Goal: Task Accomplishment & Management: Manage account settings

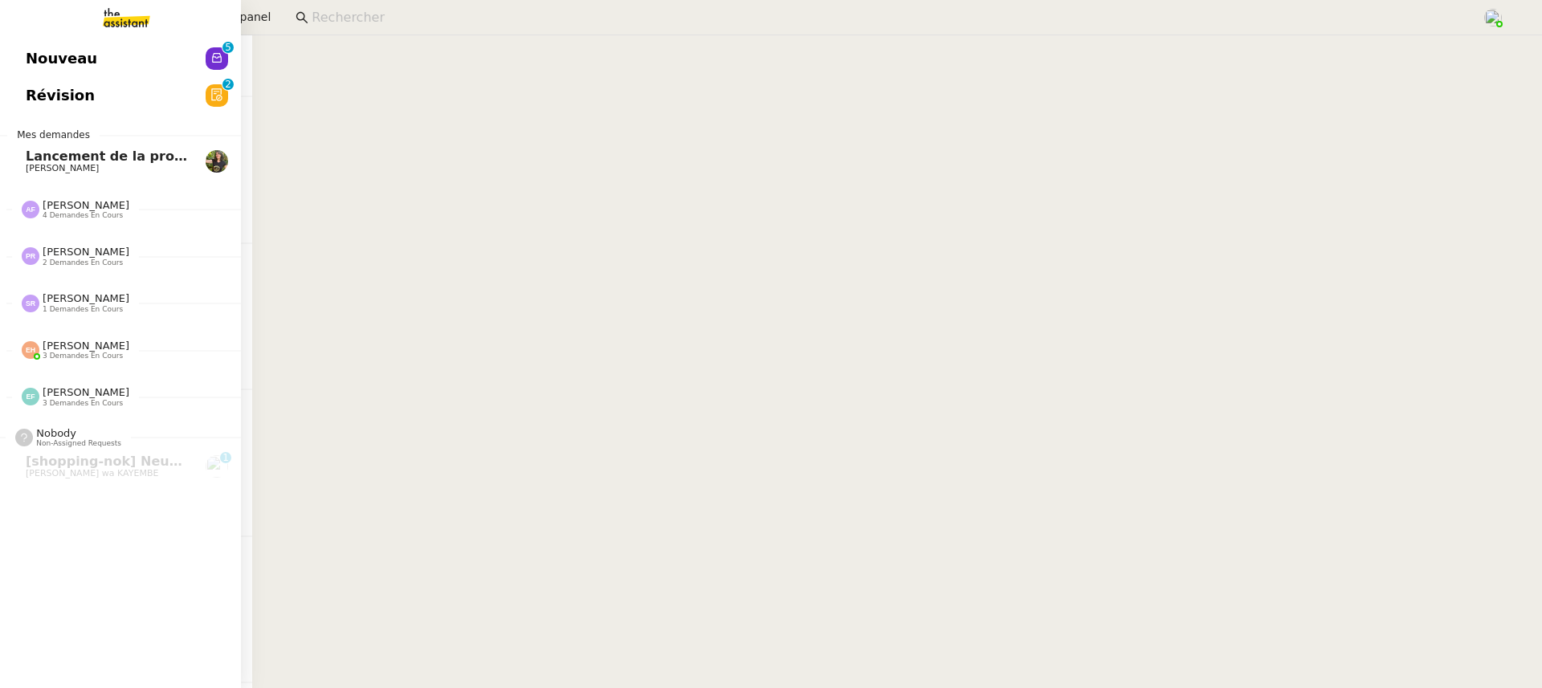
click at [54, 69] on span "Nouveau" at bounding box center [61, 59] width 71 height 24
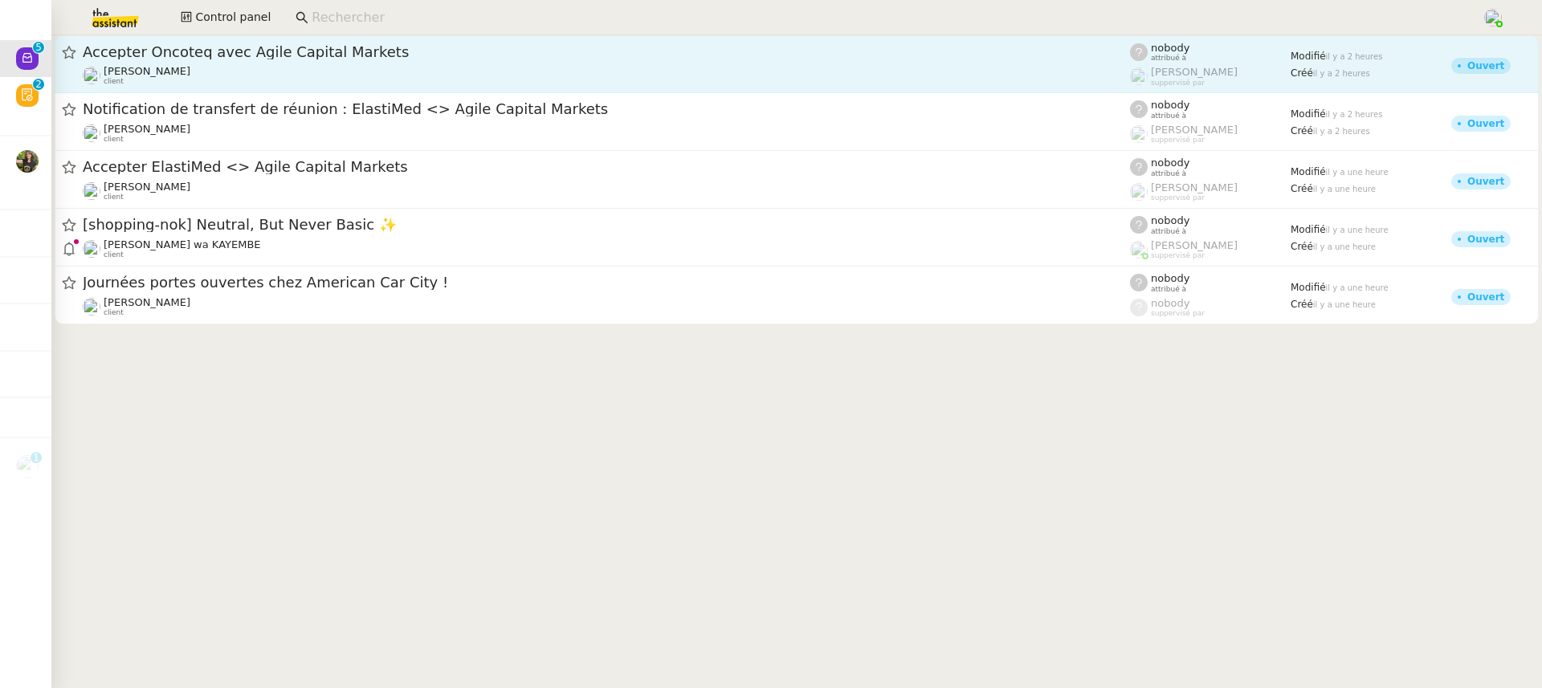
click at [322, 56] on span "Accepter Oncoteq avec Agile Capital Markets" at bounding box center [606, 52] width 1047 height 14
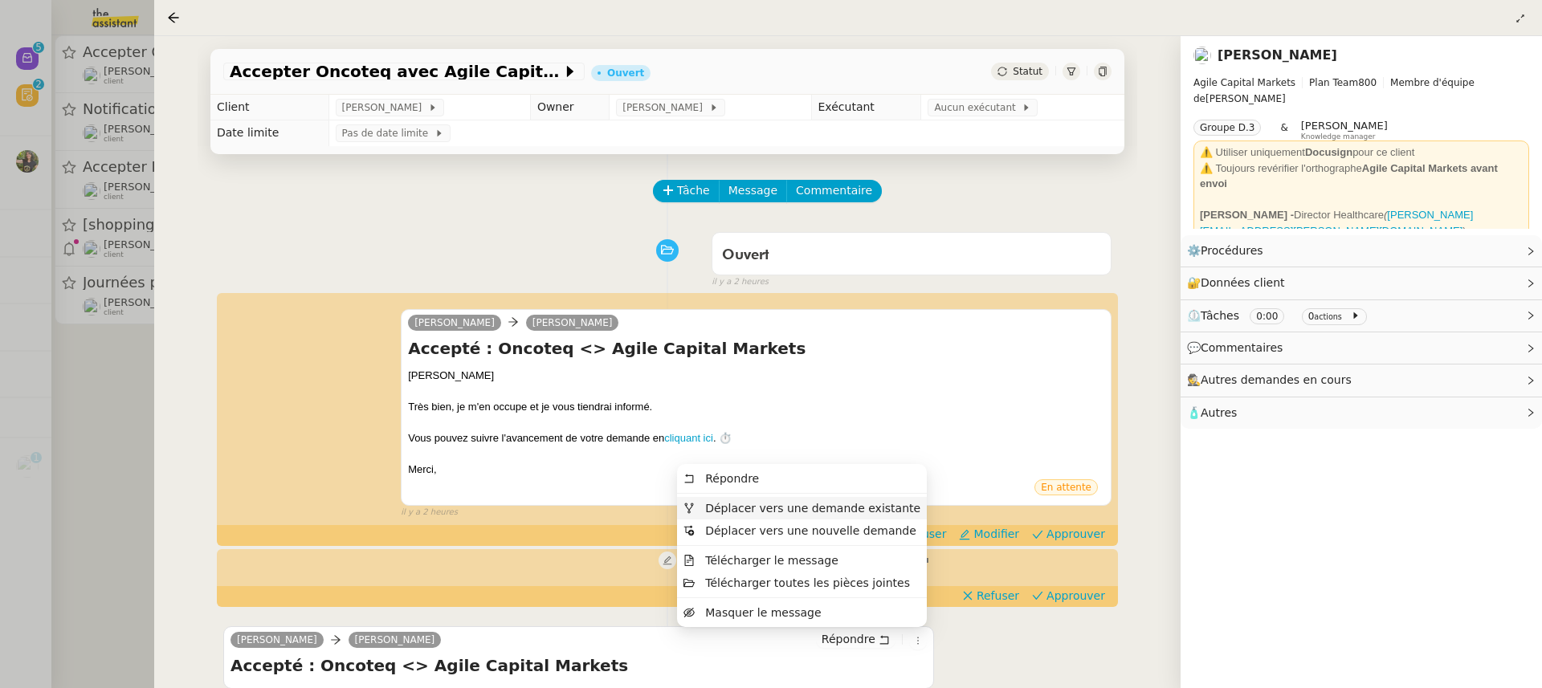
click at [869, 511] on span "Déplacer vers une demande existante" at bounding box center [812, 508] width 215 height 13
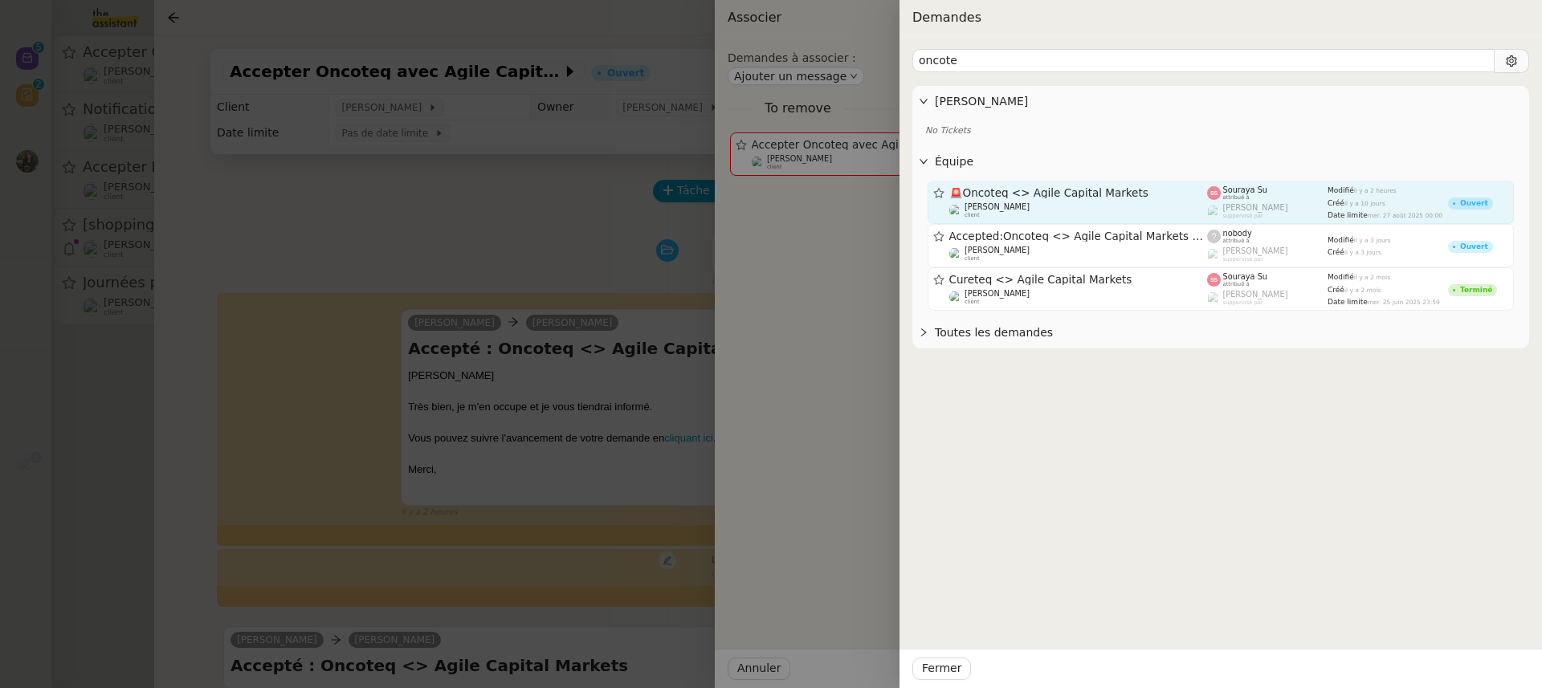
type input "oncote"
click at [1121, 203] on div "[PERSON_NAME] client" at bounding box center [1078, 210] width 259 height 16
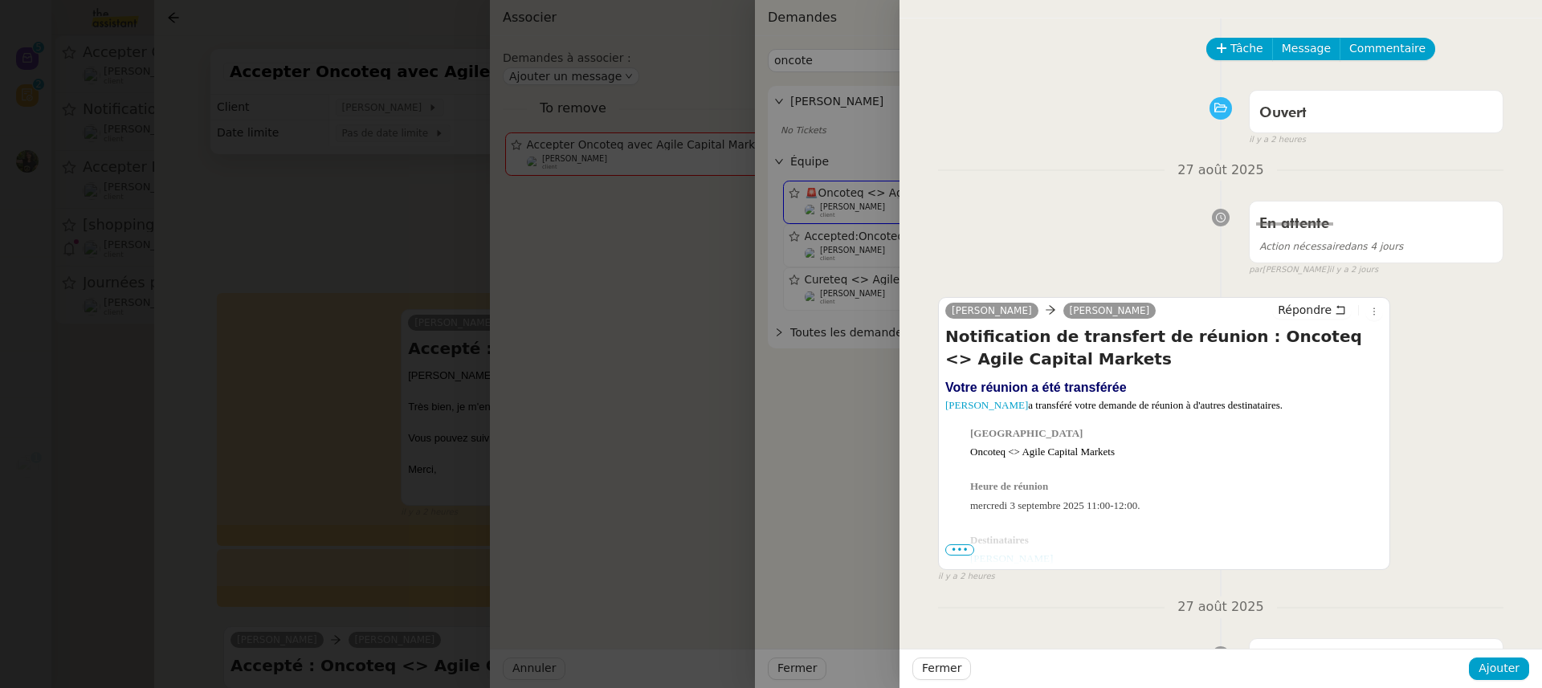
click at [1521, 682] on div "Fermer Ajouter" at bounding box center [1220, 668] width 642 height 39
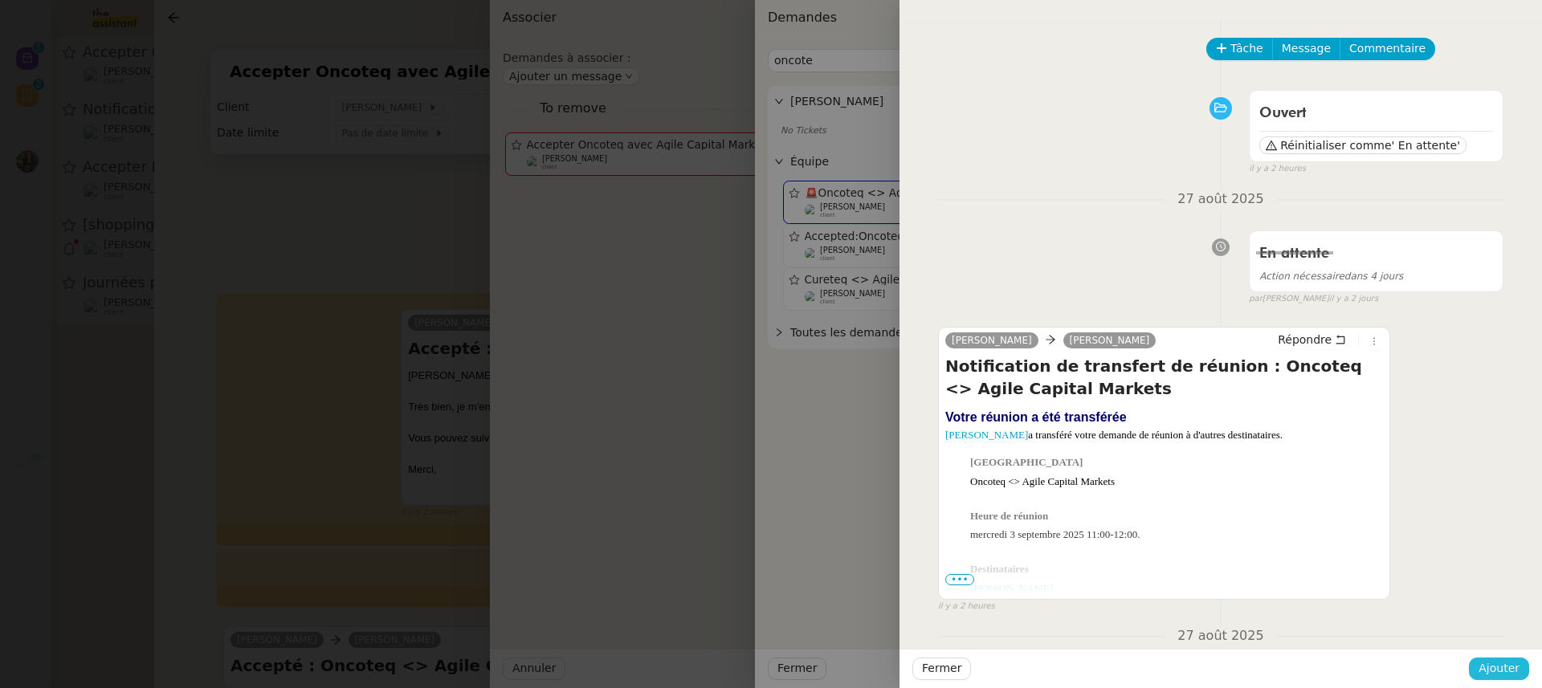
click at [1512, 672] on span "Ajouter" at bounding box center [1498, 668] width 41 height 18
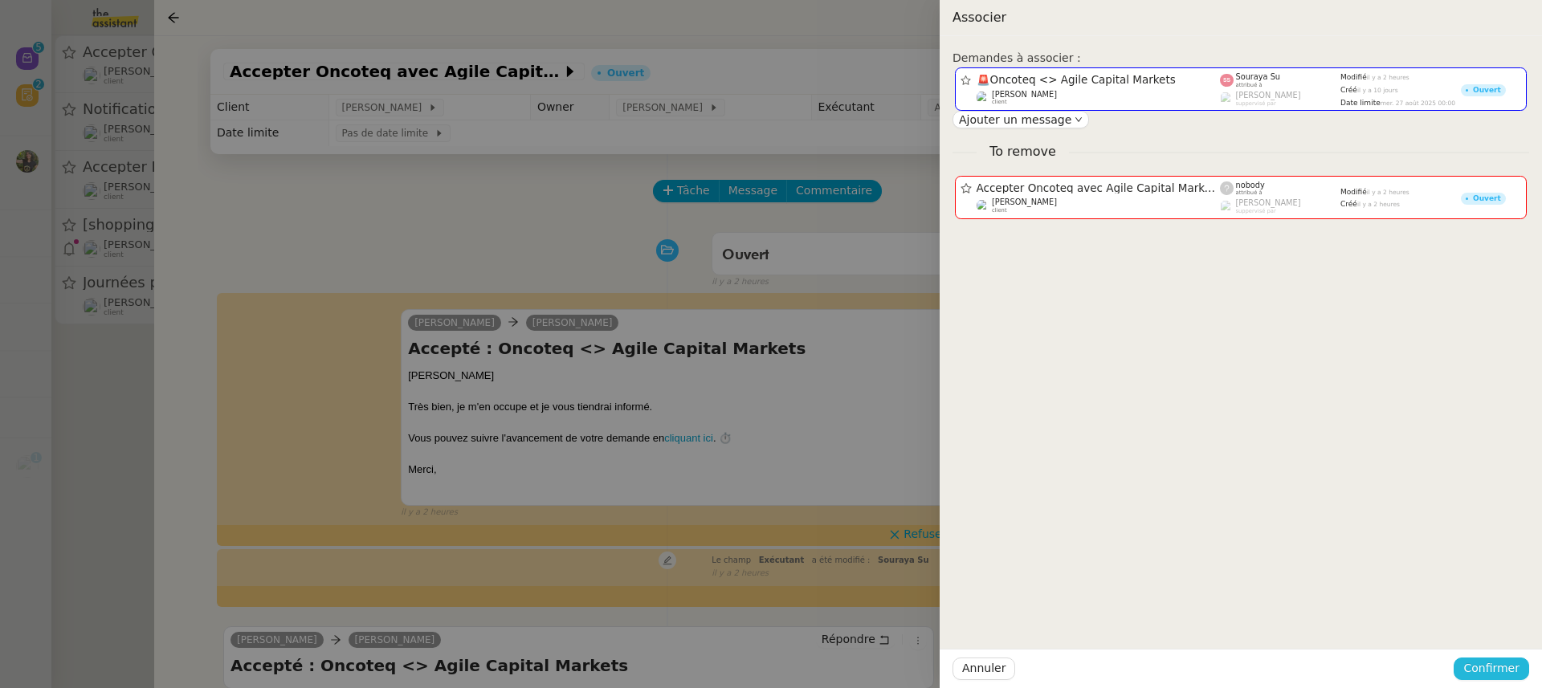
click at [1512, 672] on span "Confirmer" at bounding box center [1491, 668] width 56 height 18
click at [1505, 638] on div "Êtes-vous sûr? Annuler Ajouter" at bounding box center [1461, 612] width 136 height 67
click at [1495, 621] on span "Ajouter" at bounding box center [1492, 626] width 41 height 16
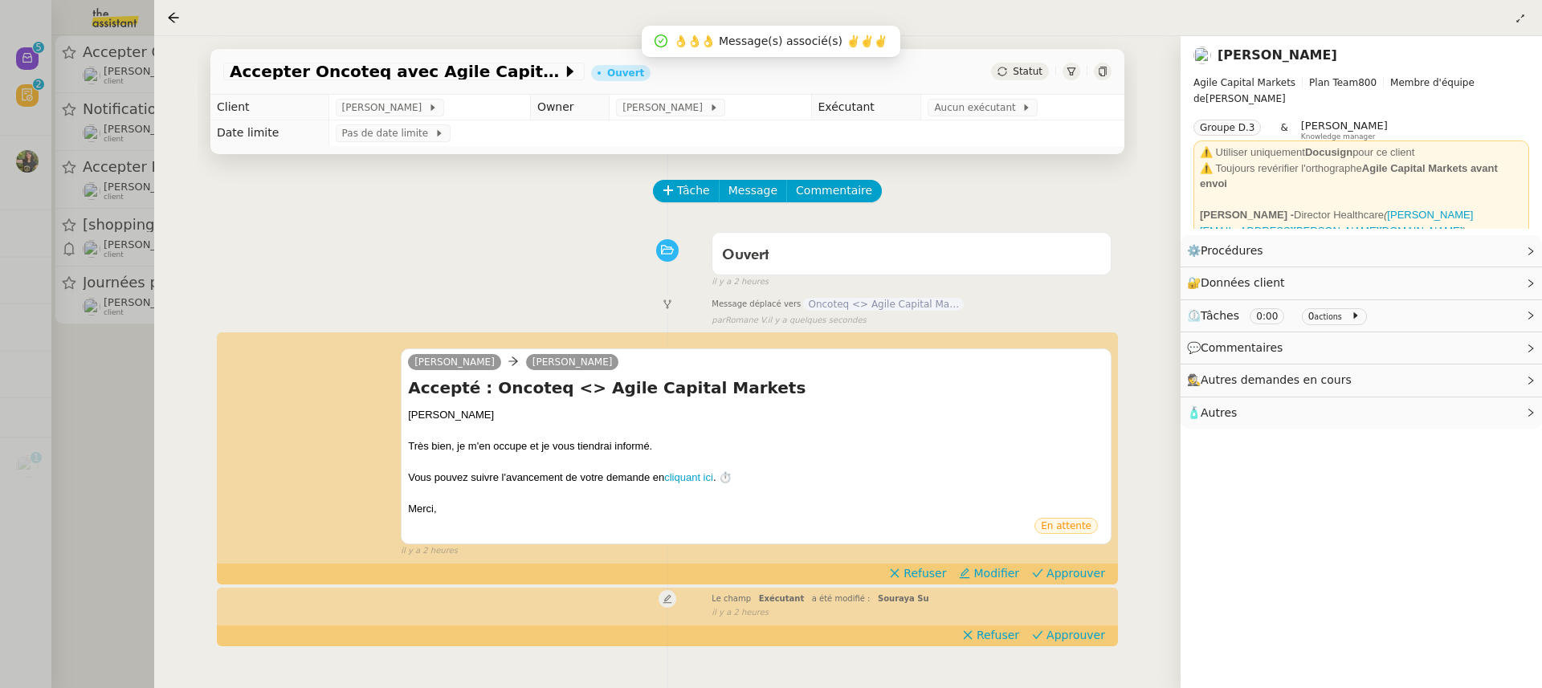
click at [67, 177] on div at bounding box center [771, 344] width 1542 height 688
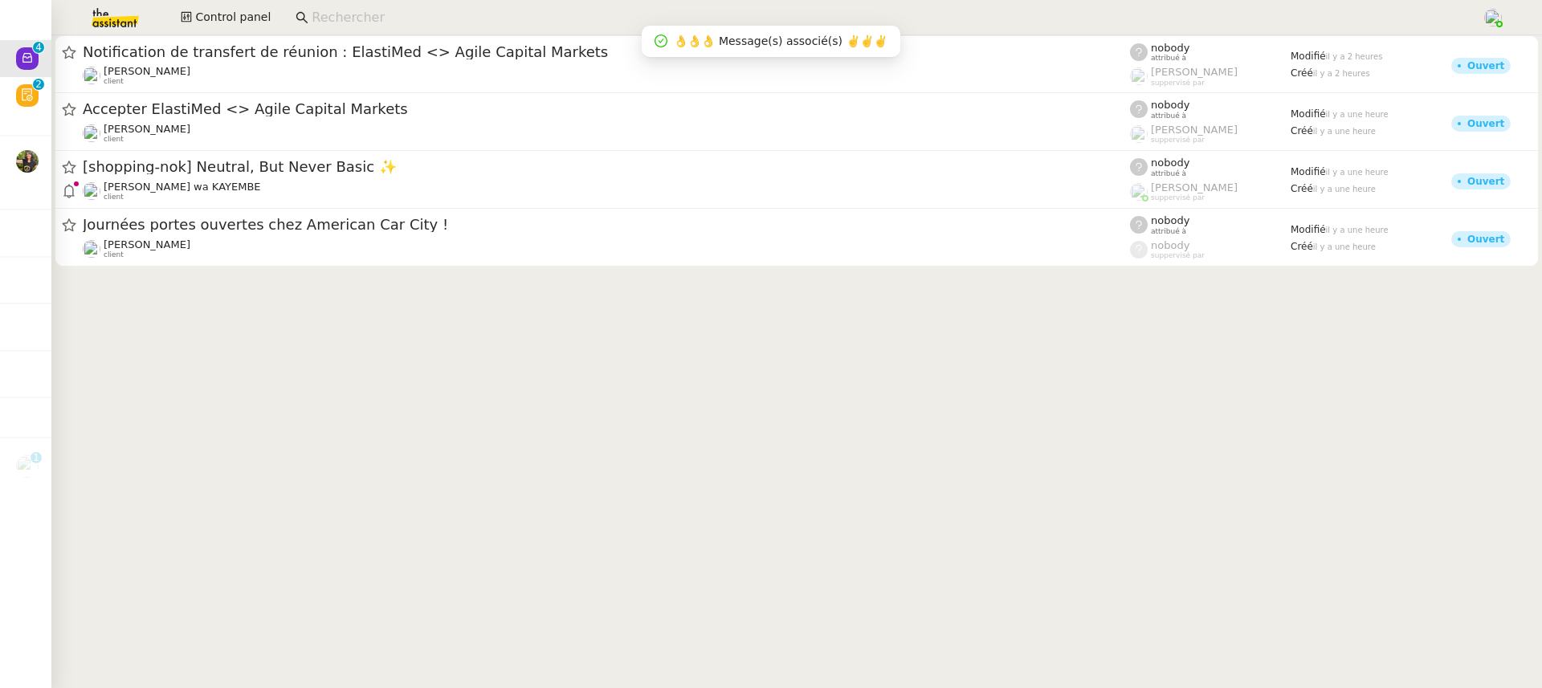
click at [168, 61] on div "Notification de transfert de réunion : ElastiMed <> Agile Capital Markets" at bounding box center [606, 52] width 1047 height 19
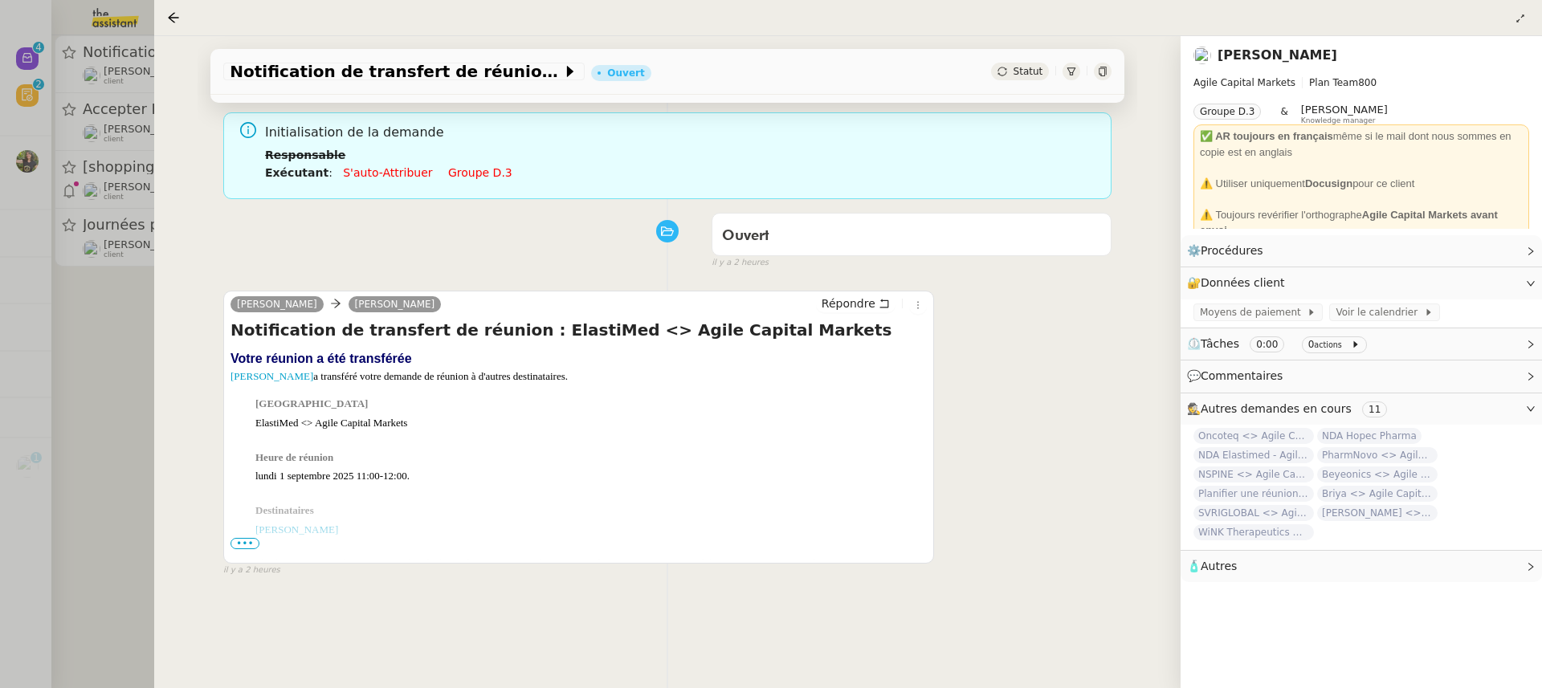
scroll to position [206, 0]
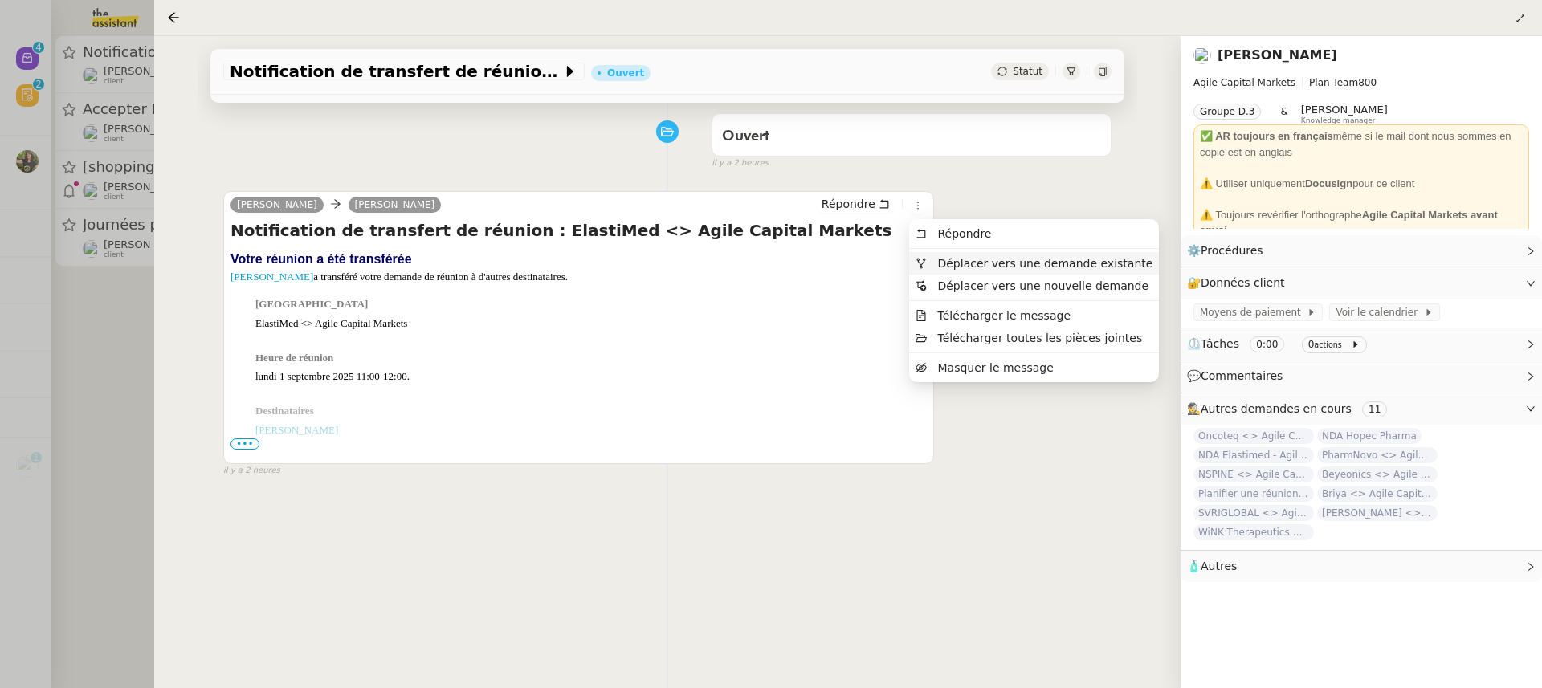
click at [964, 266] on span "Déplacer vers une demande existante" at bounding box center [1044, 263] width 215 height 13
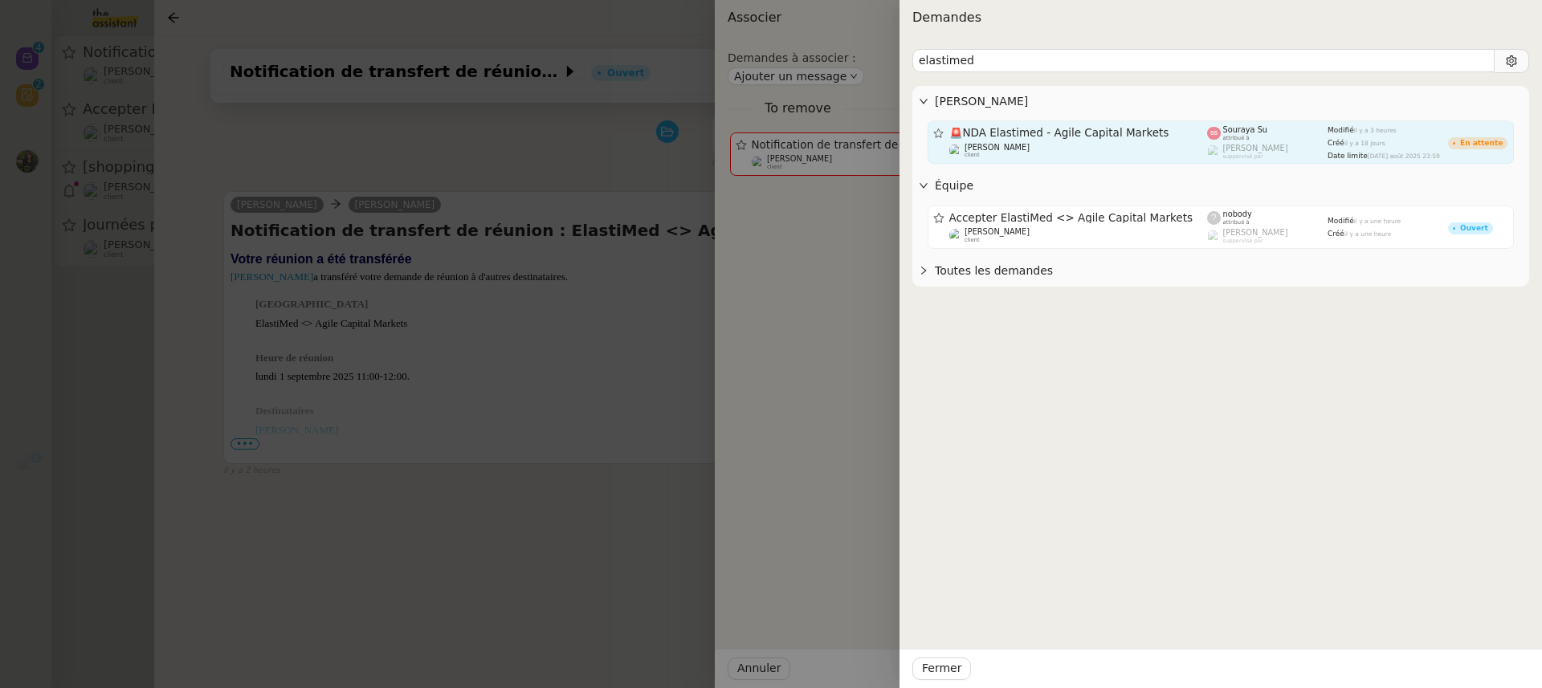
type input "elastimed"
click at [1262, 134] on div "[PERSON_NAME] attribué à" at bounding box center [1245, 133] width 45 height 16
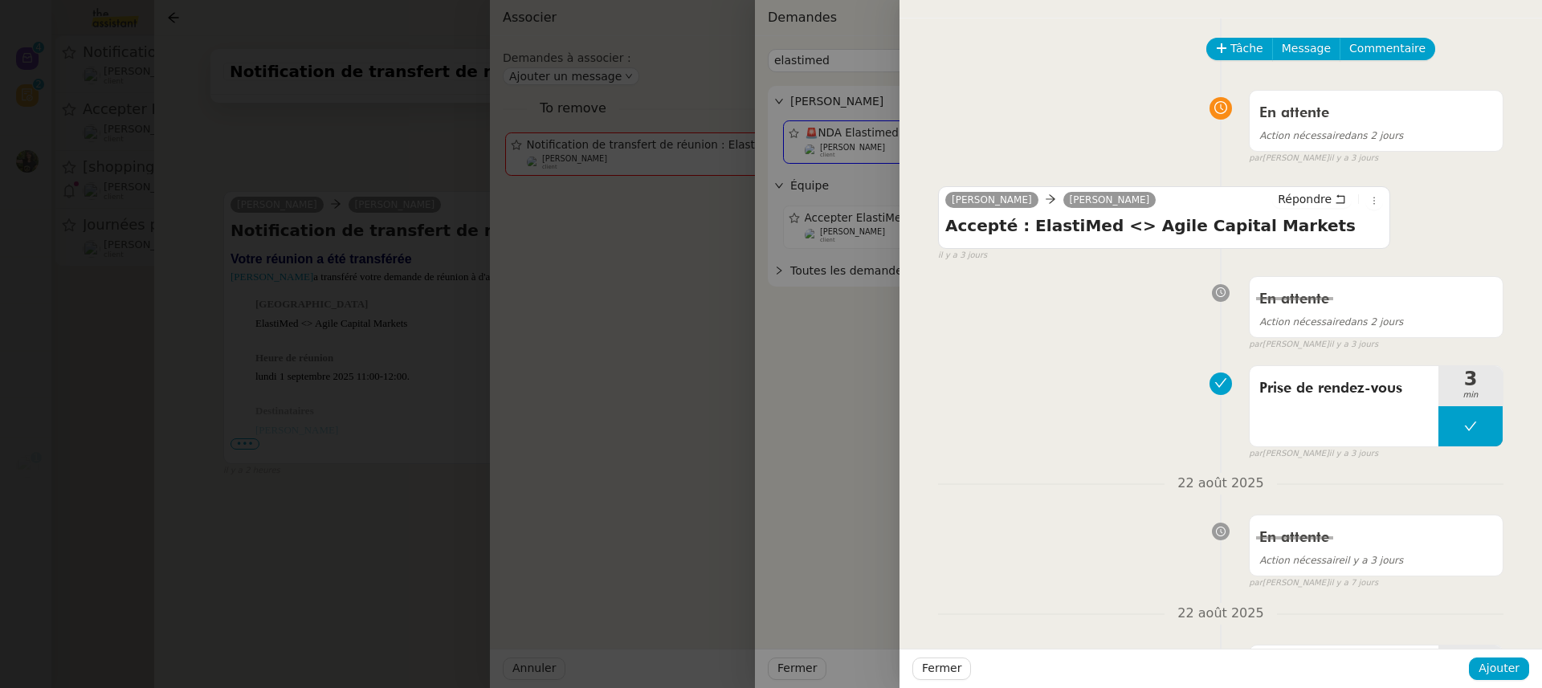
click at [1505, 683] on div "Fermer Ajouter" at bounding box center [1220, 668] width 642 height 39
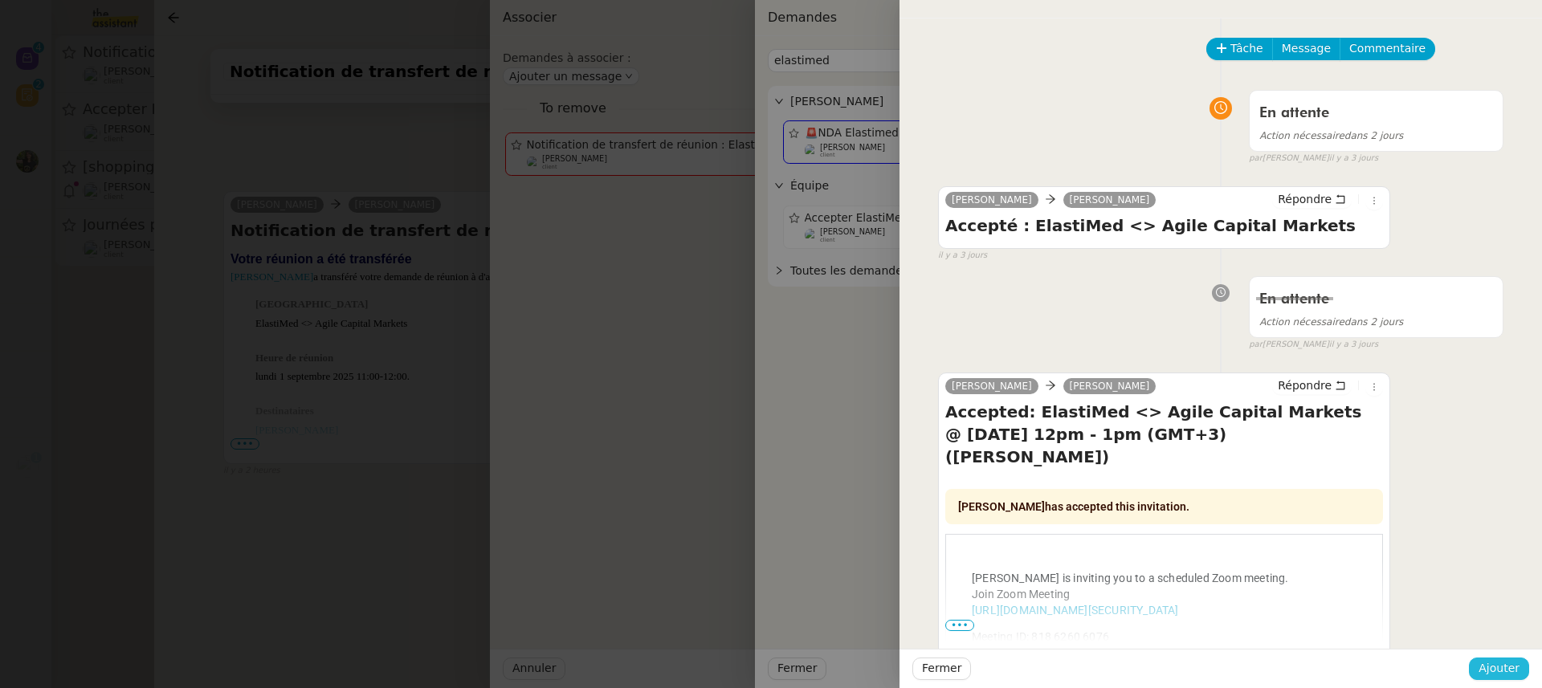
click at [1505, 676] on span "Ajouter" at bounding box center [1498, 668] width 41 height 18
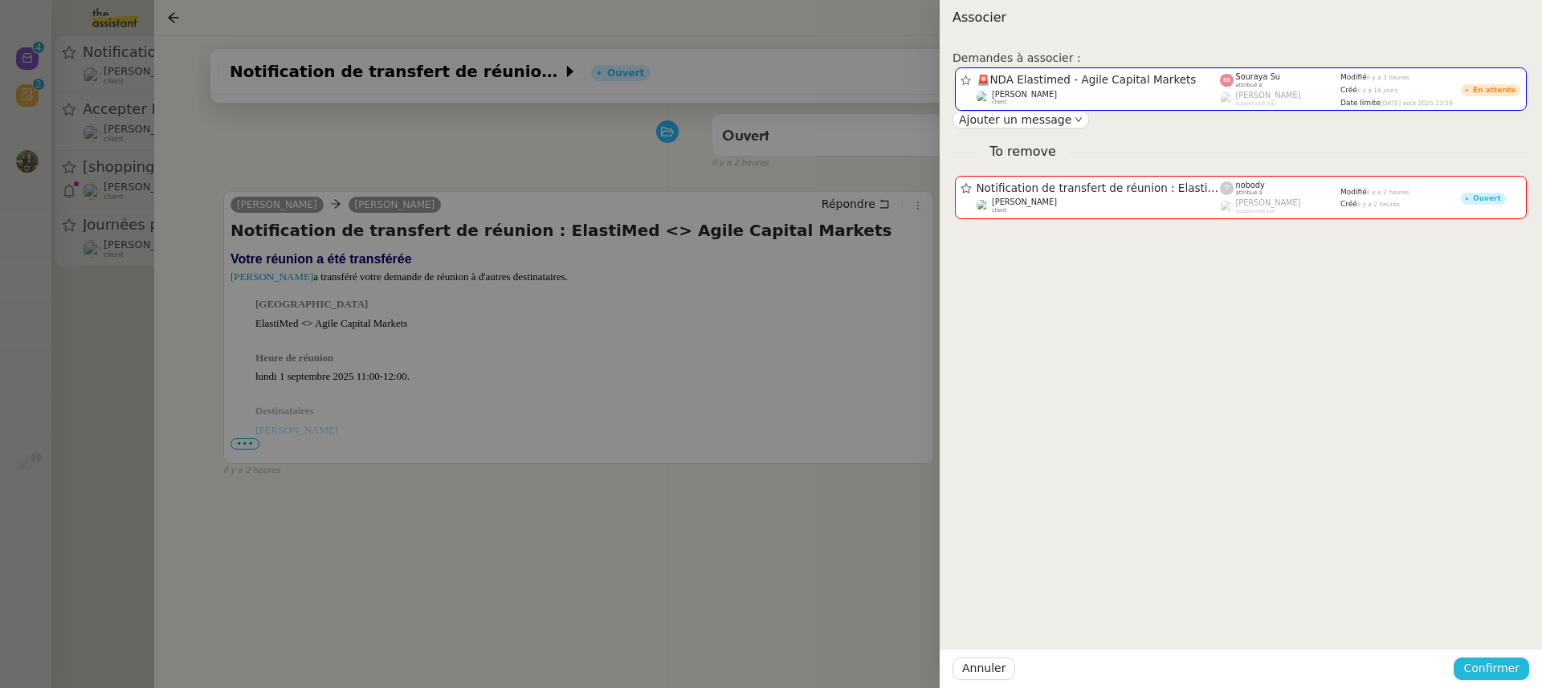
click at [1506, 674] on span "Confirmer" at bounding box center [1491, 668] width 56 height 18
click at [1499, 634] on button "Ajouter" at bounding box center [1493, 627] width 54 height 18
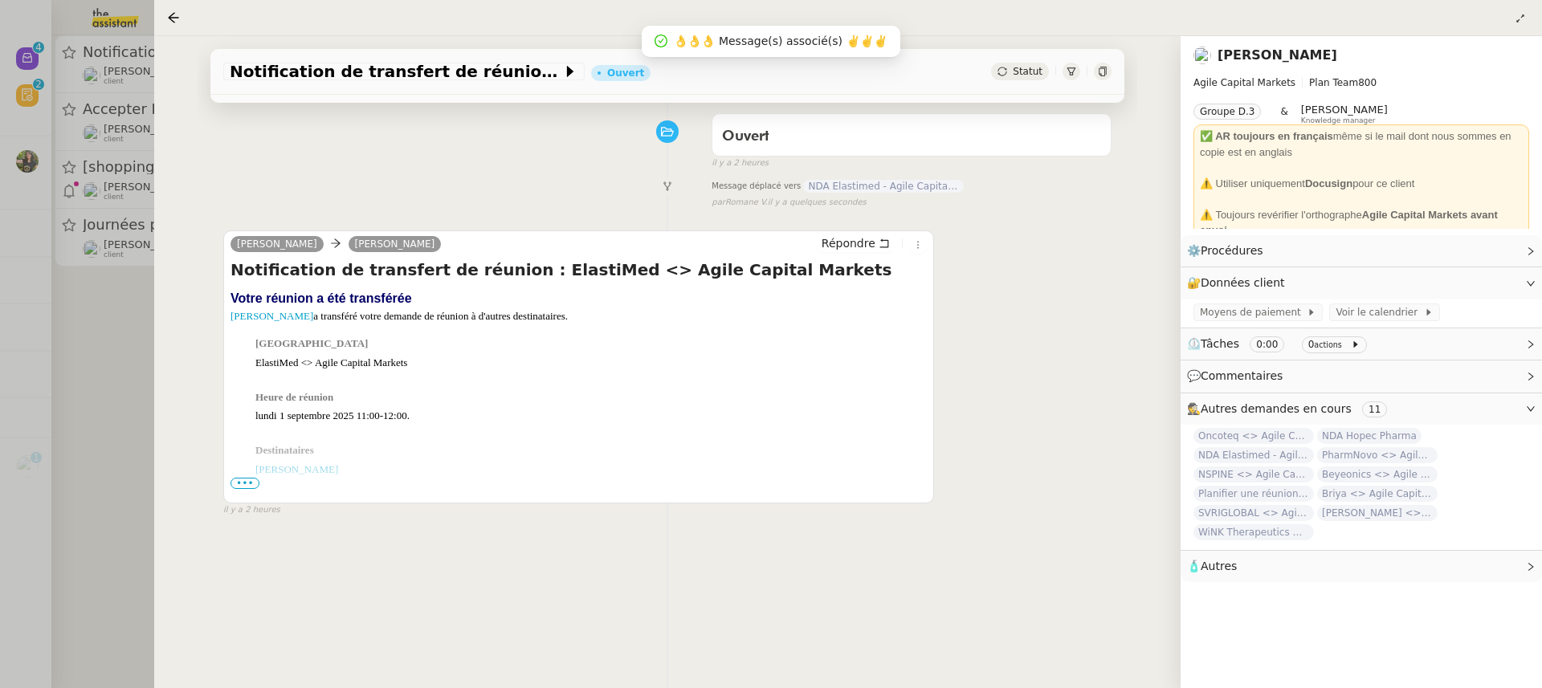
click at [61, 196] on div at bounding box center [771, 344] width 1542 height 688
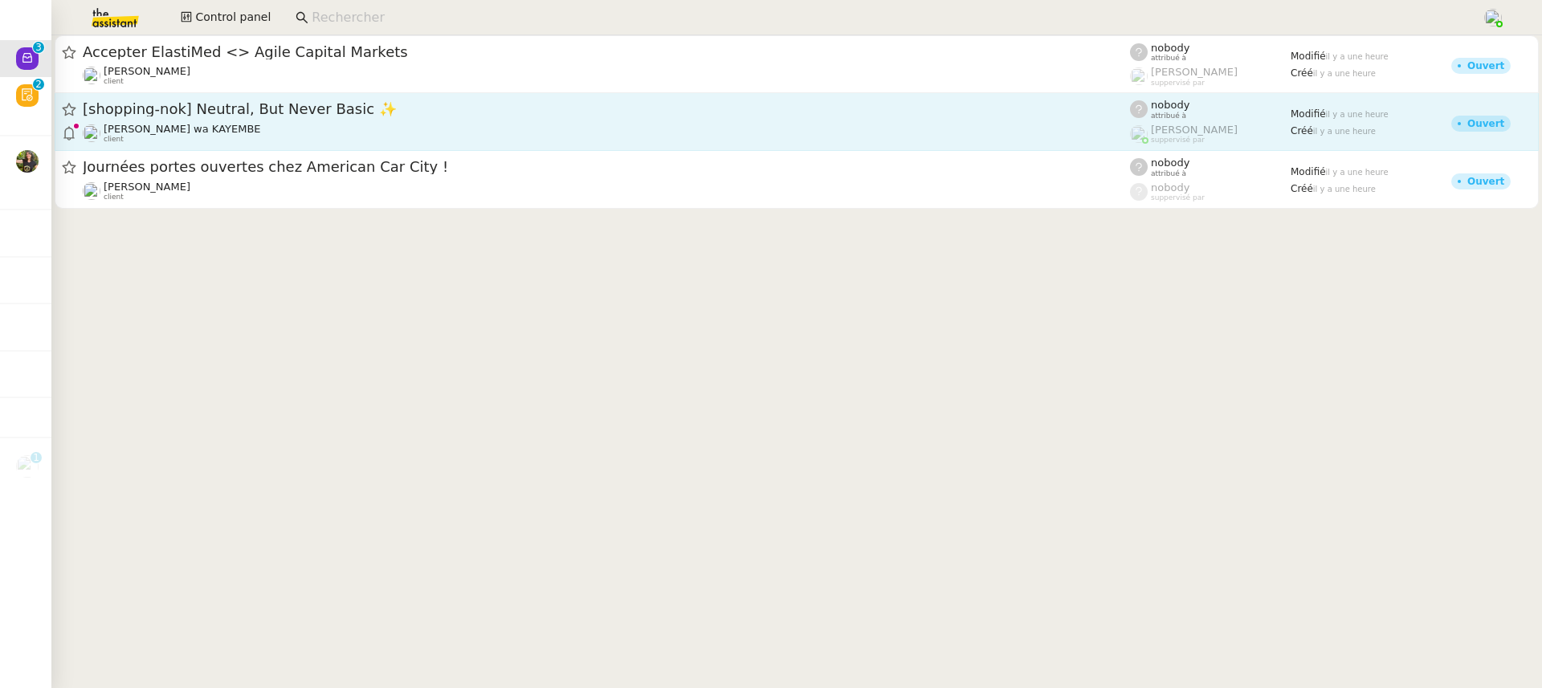
click at [164, 126] on span "[PERSON_NAME] wa KAYEMBE" at bounding box center [182, 129] width 157 height 12
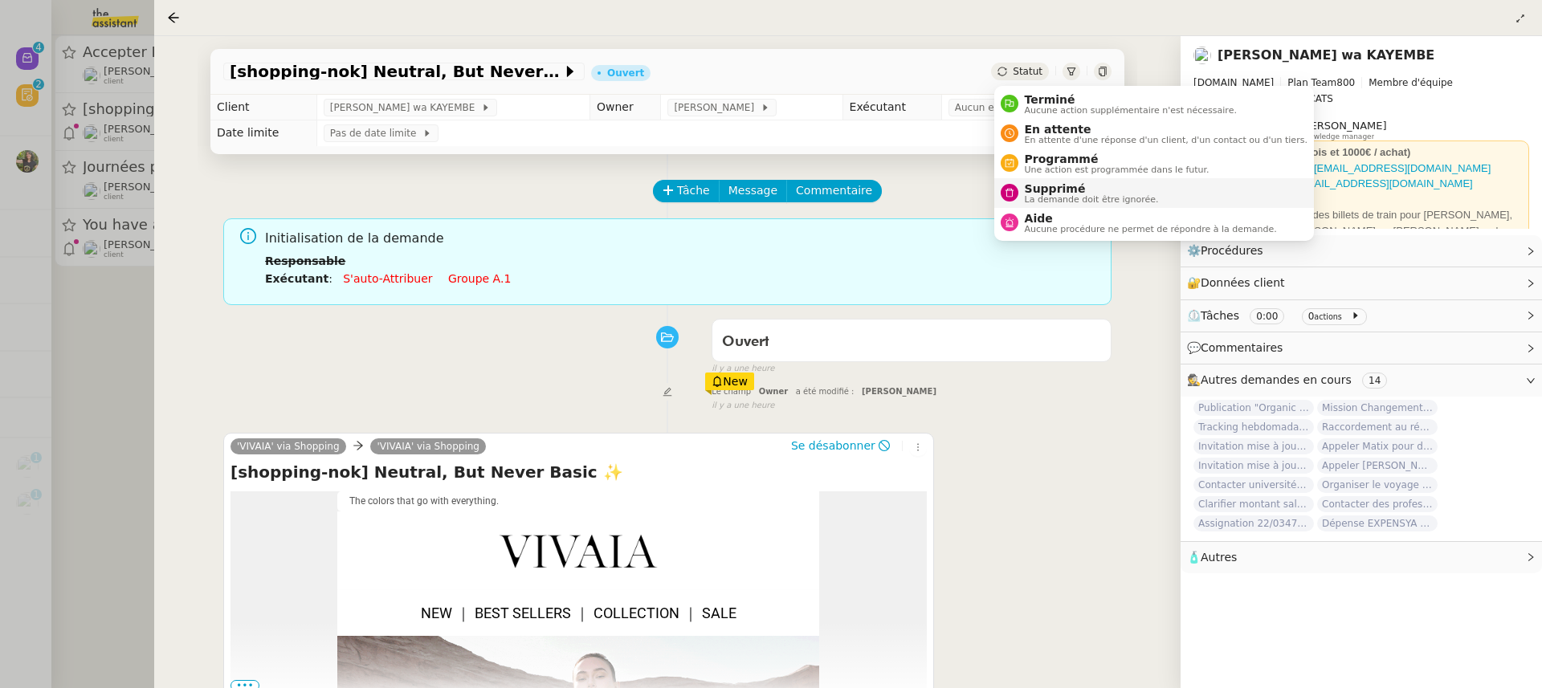
click at [1072, 200] on span "La demande doit être ignorée." at bounding box center [1092, 199] width 134 height 9
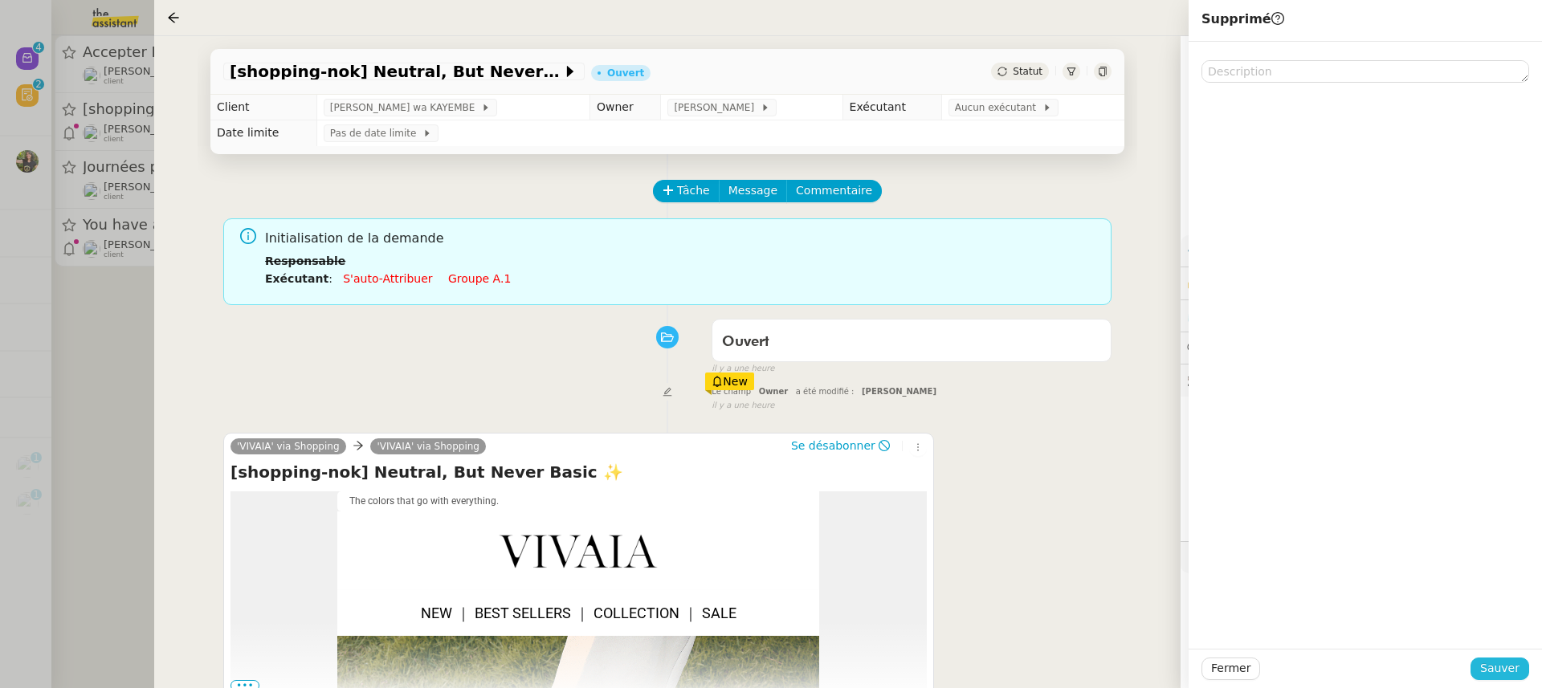
click at [1495, 678] on span "Sauver" at bounding box center [1499, 668] width 39 height 18
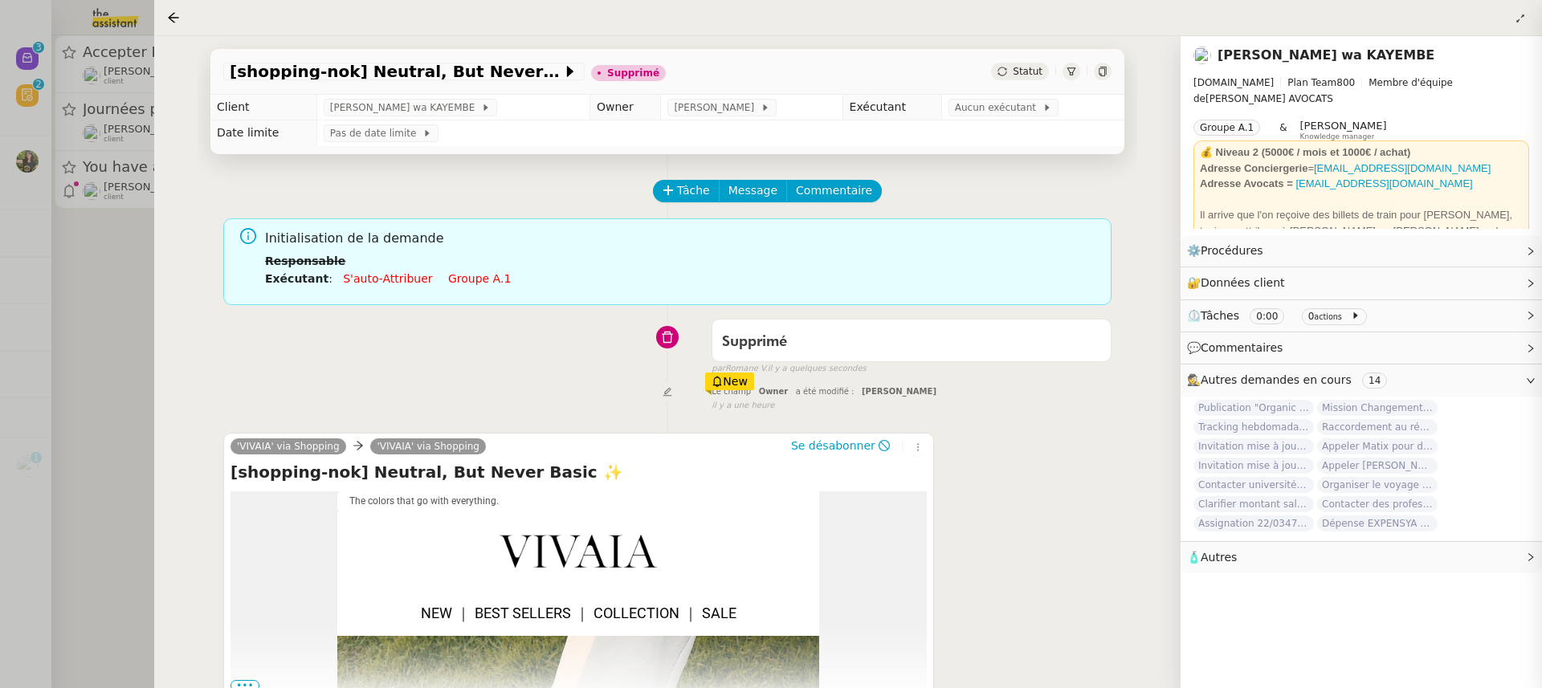
click at [111, 241] on div at bounding box center [771, 344] width 1542 height 688
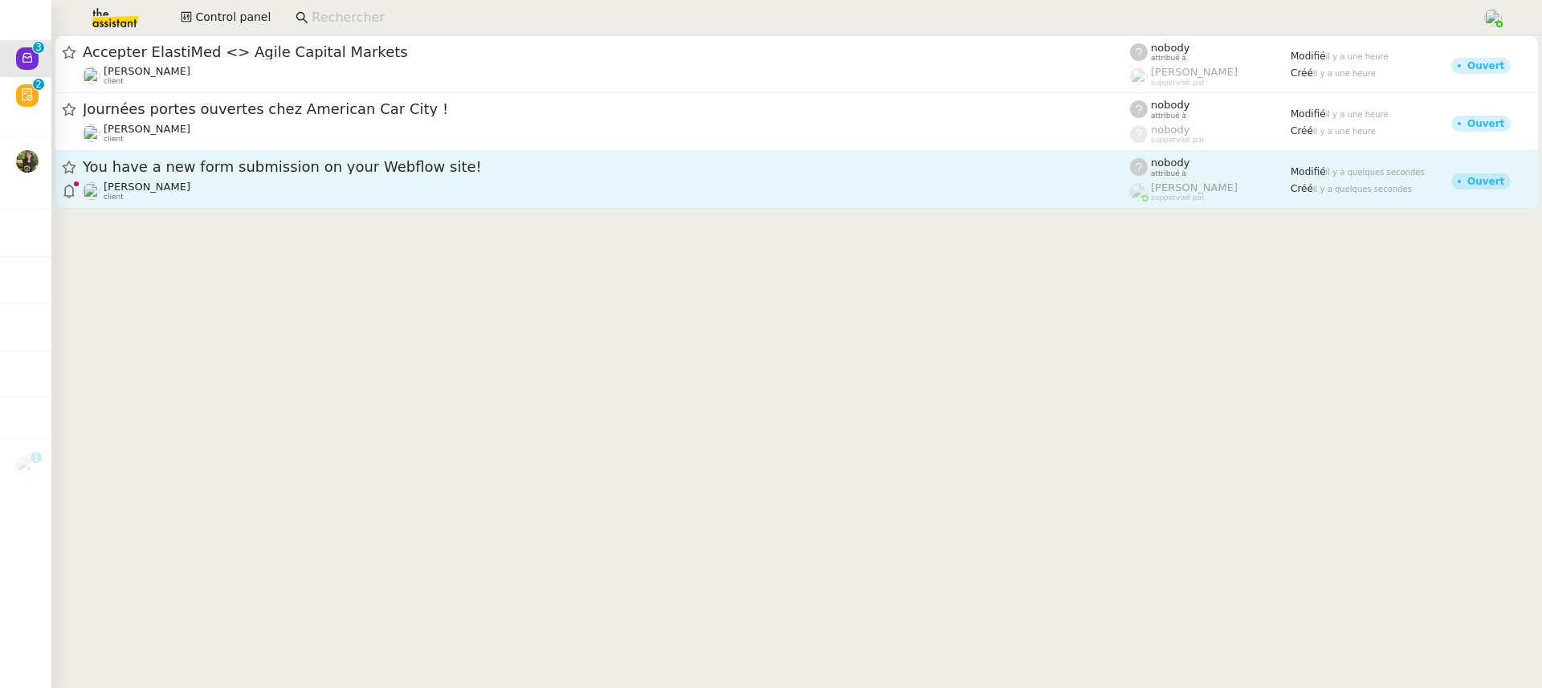
click at [341, 190] on div "[PERSON_NAME] client" at bounding box center [606, 191] width 1047 height 21
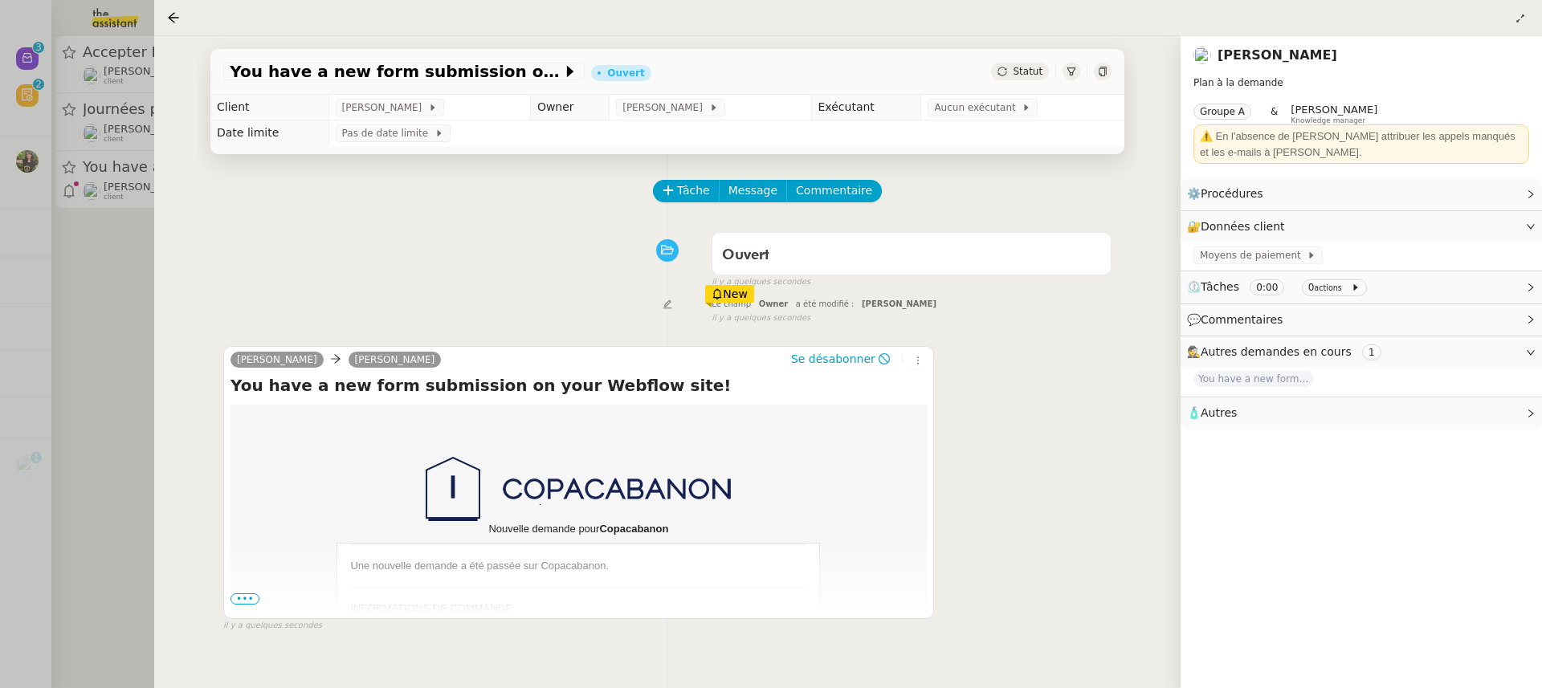
click at [967, 118] on td "Aucun exécutant" at bounding box center [1022, 108] width 203 height 26
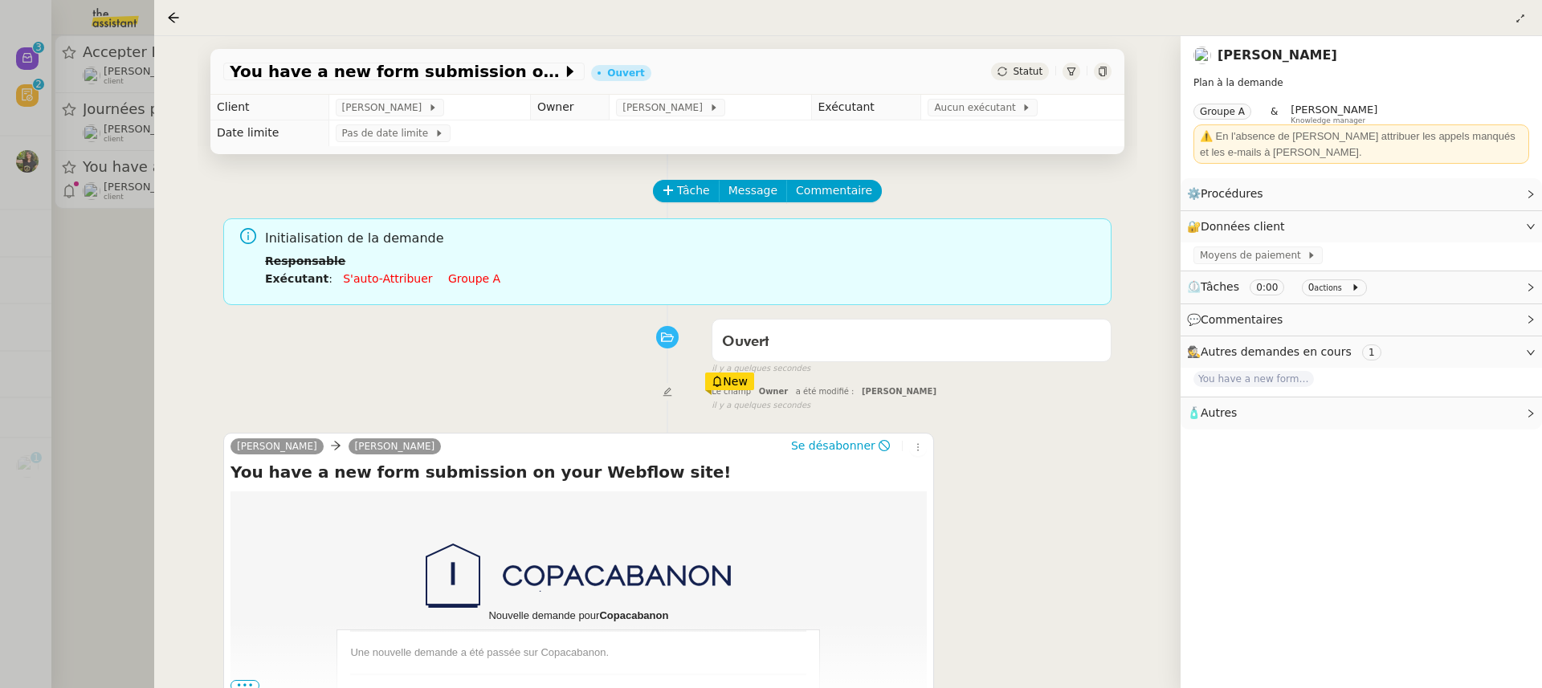
click at [969, 117] on td "Aucun exécutant" at bounding box center [1022, 108] width 203 height 26
click at [971, 116] on span "Aucun exécutant" at bounding box center [978, 108] width 88 height 16
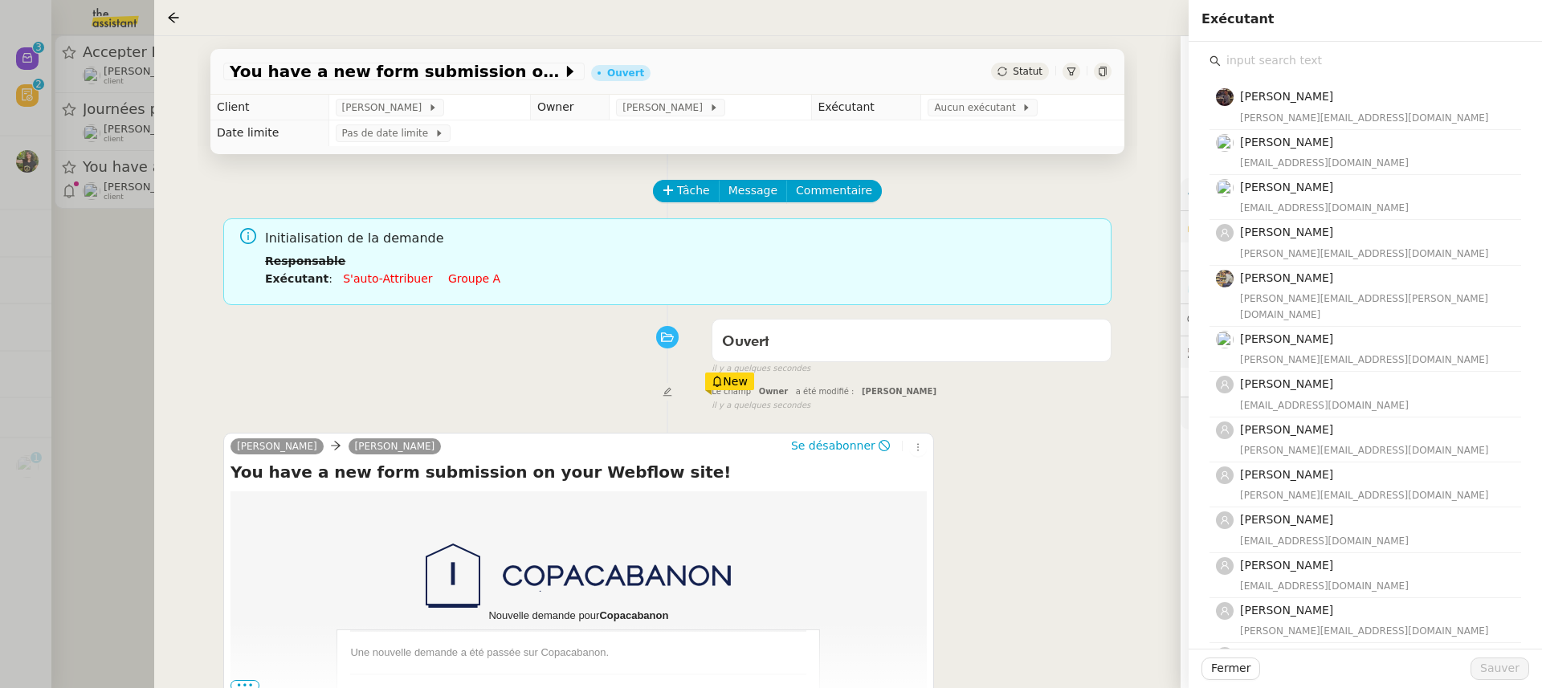
click at [1370, 65] on input "text" at bounding box center [1371, 61] width 300 height 22
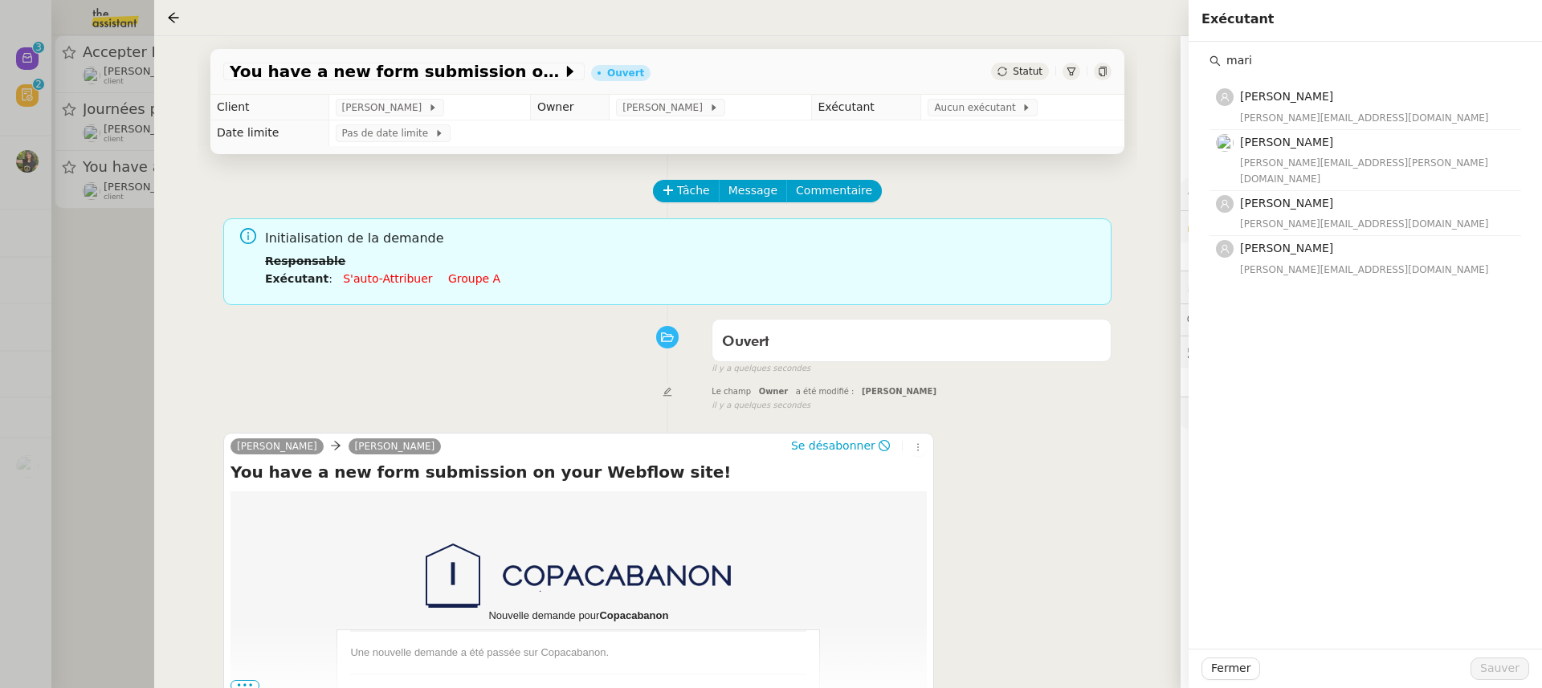
type input "mari"
